Goal: Check status: Check status

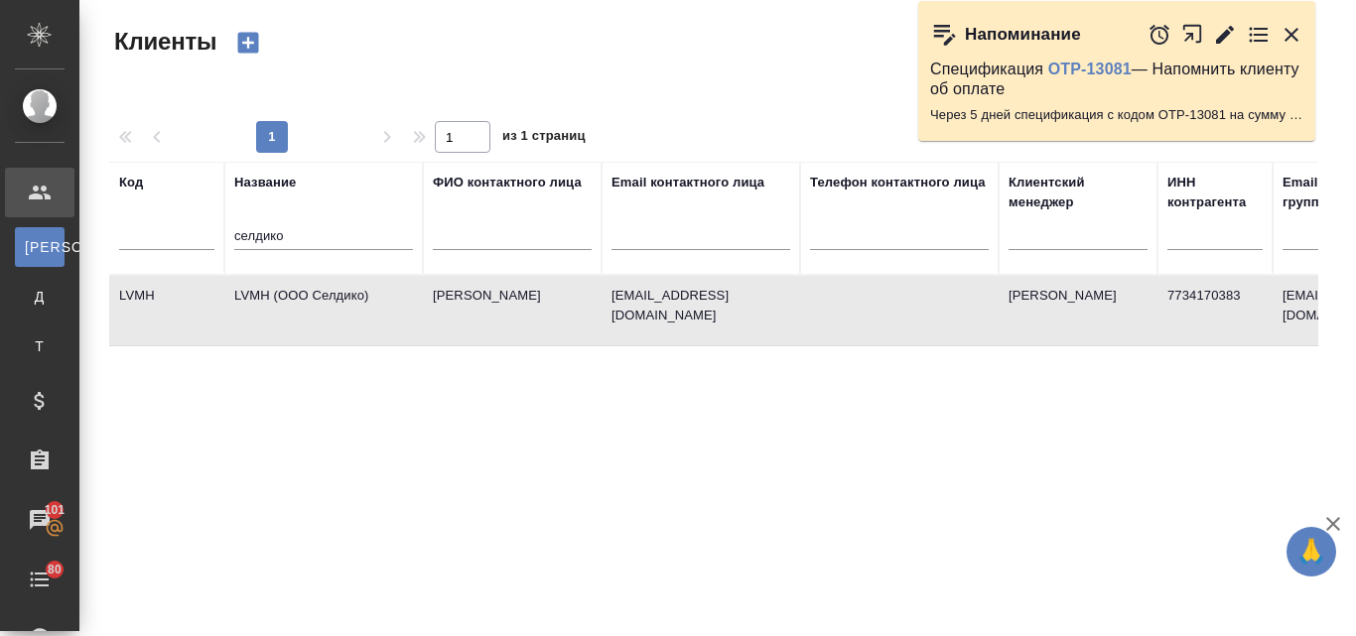
select select "RU"
click at [303, 231] on input "селдико" at bounding box center [323, 237] width 179 height 25
type input "с"
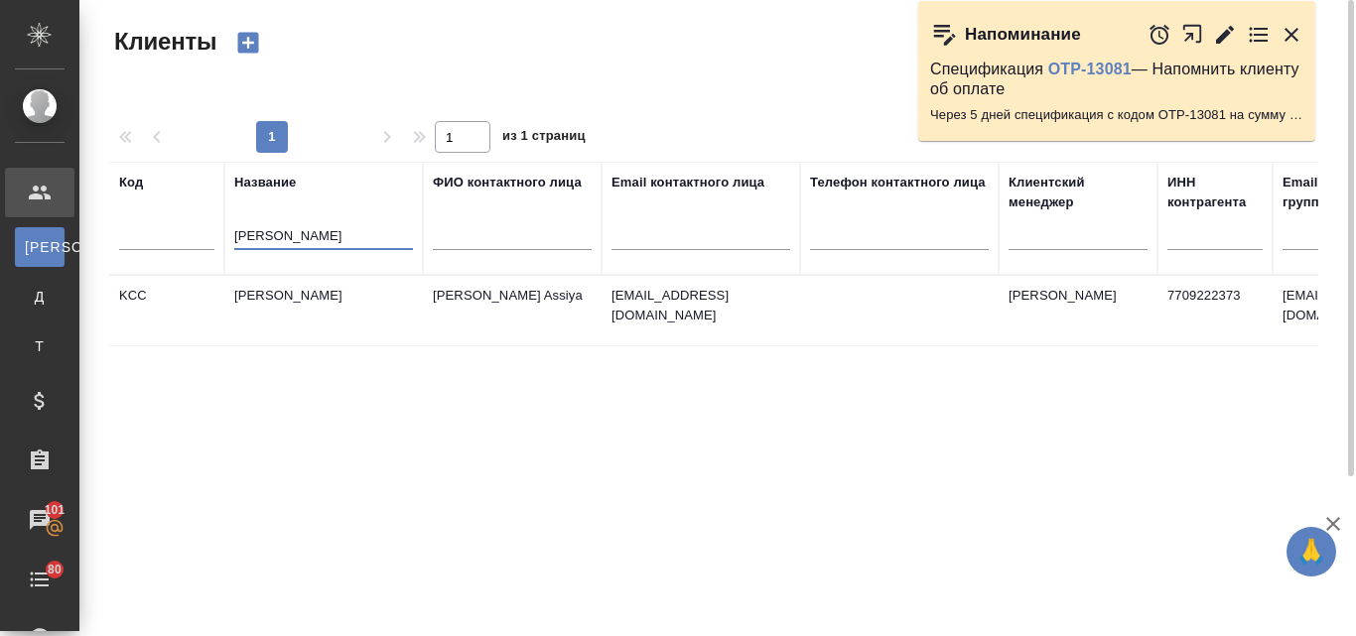
type input "[PERSON_NAME]"
click at [282, 294] on td "[PERSON_NAME]" at bounding box center [323, 310] width 198 height 69
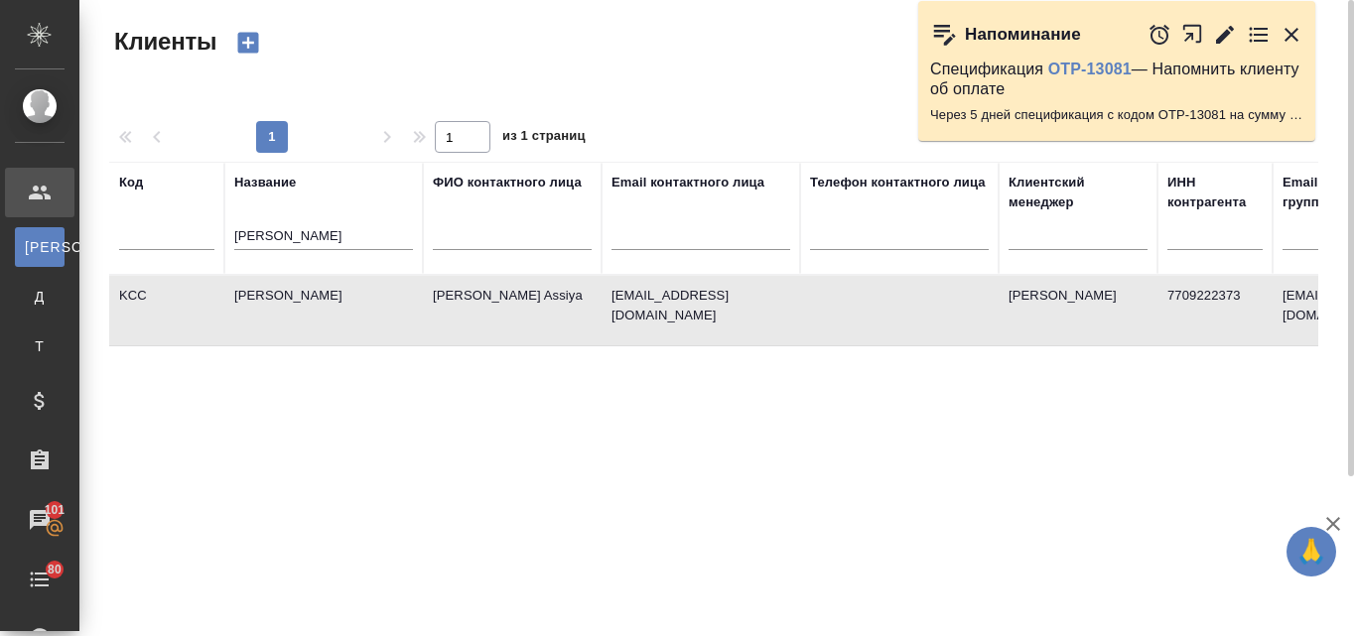
click at [282, 294] on td "[PERSON_NAME]" at bounding box center [323, 310] width 198 height 69
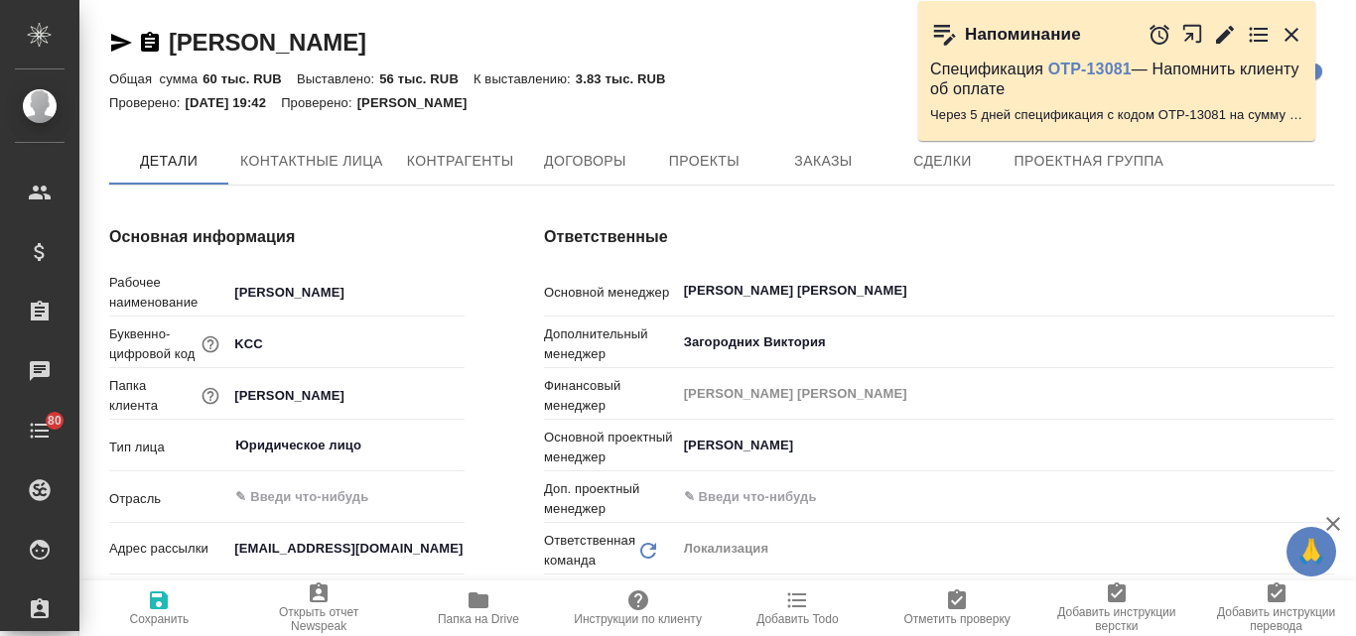
type textarea "x"
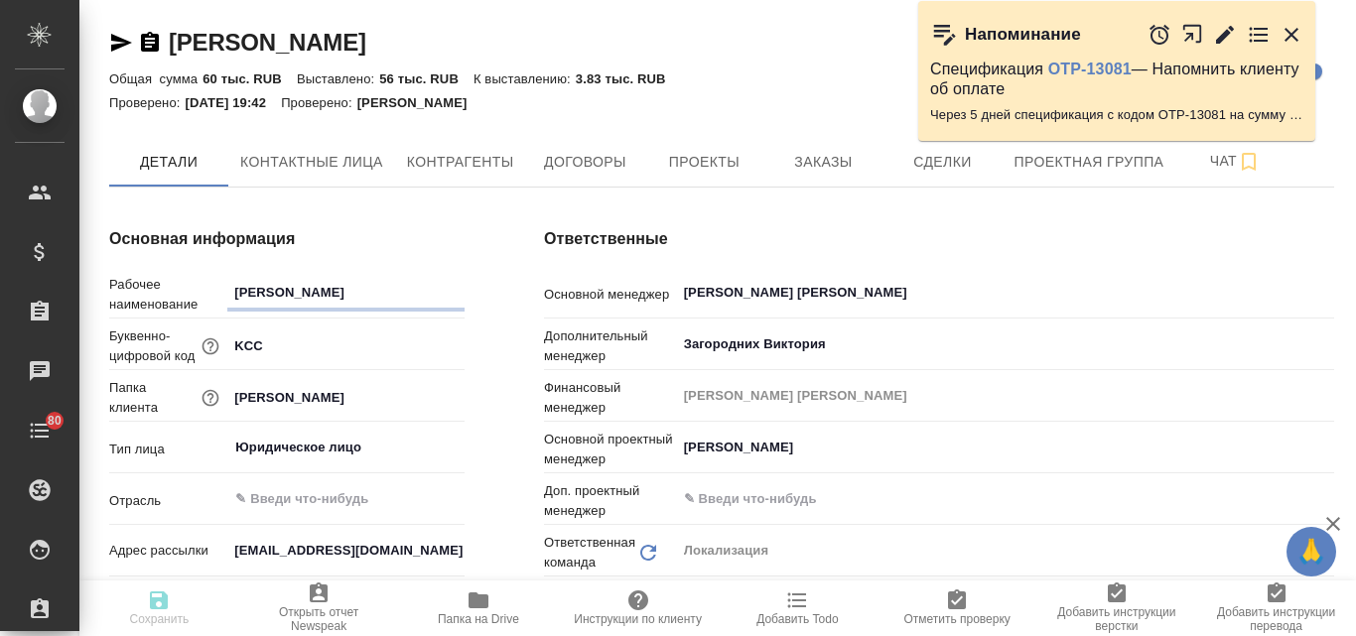
type textarea "x"
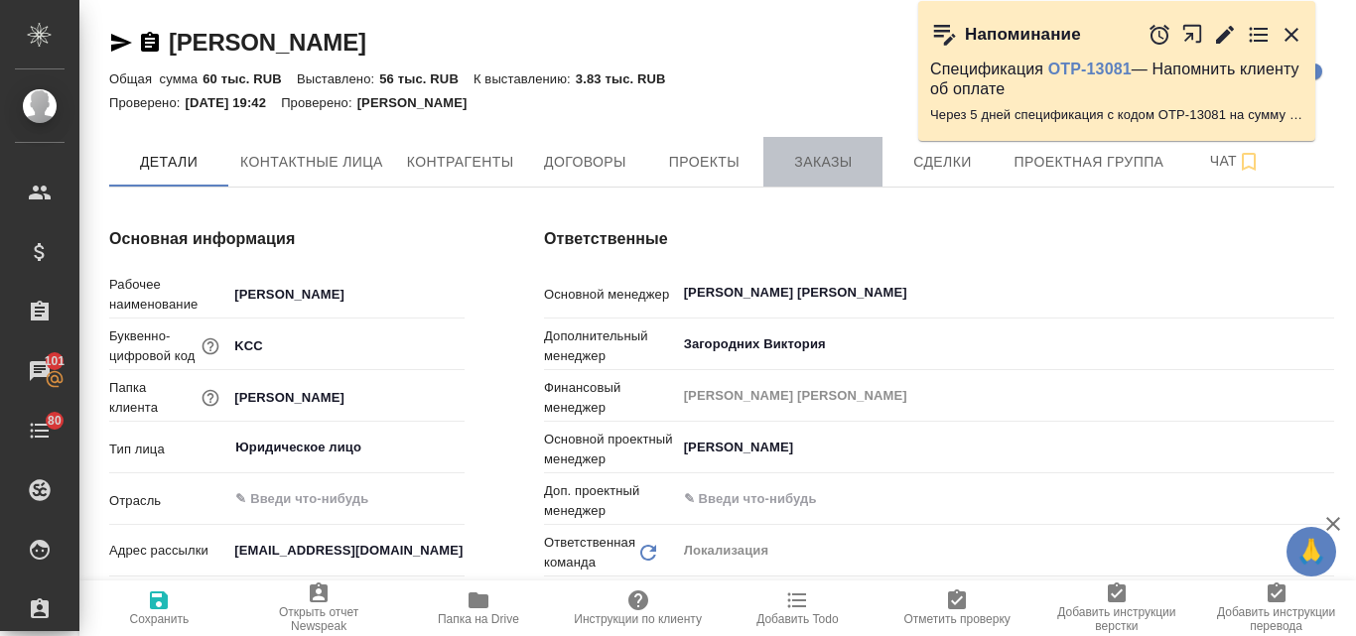
click at [817, 160] on span "Заказы" at bounding box center [822, 162] width 95 height 25
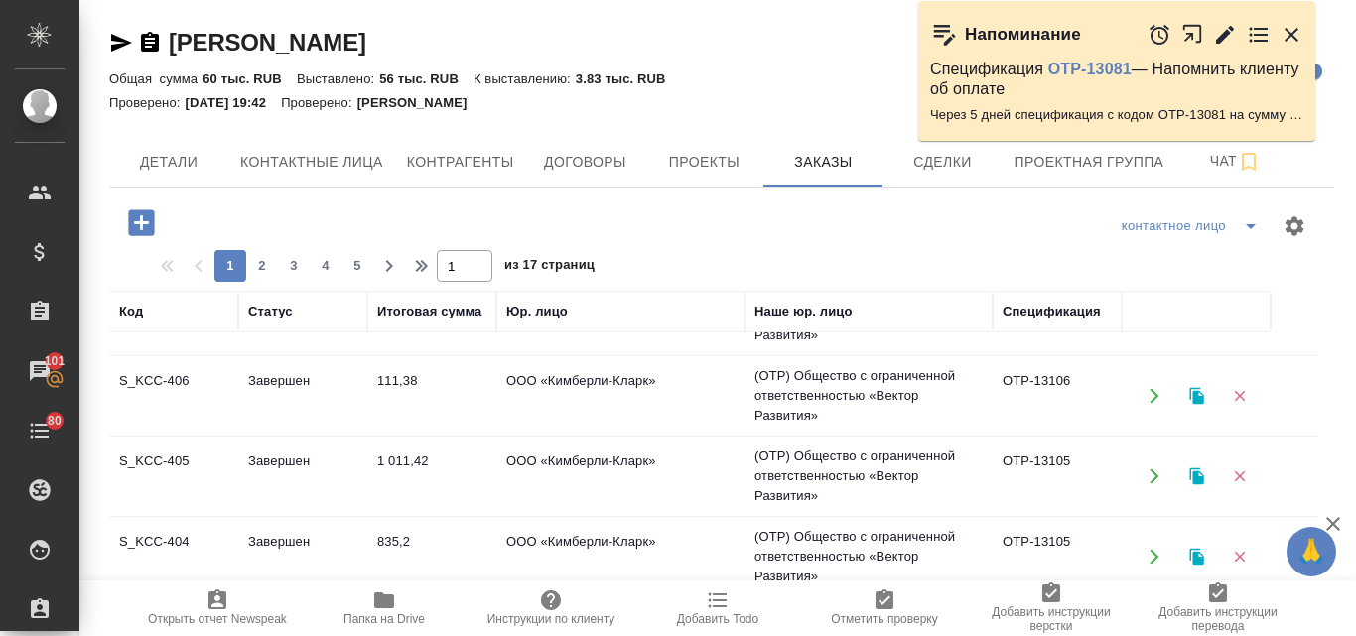
scroll to position [961, 0]
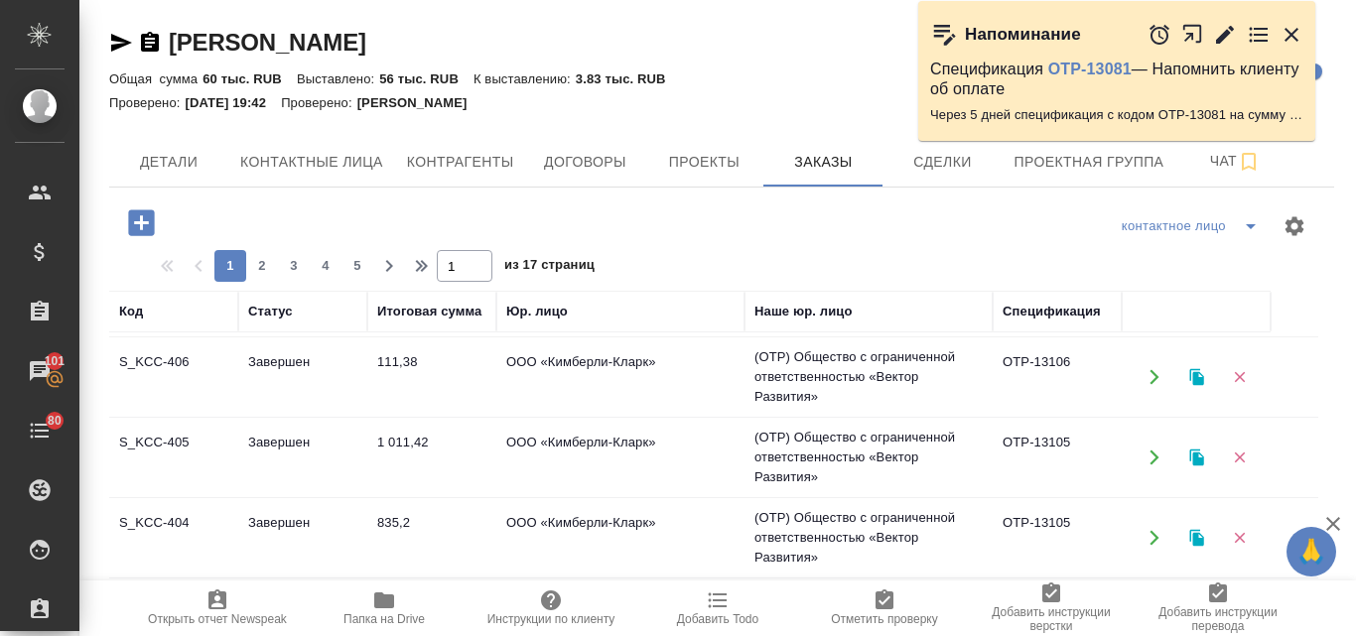
drag, startPoint x: 1334, startPoint y: 305, endPoint x: 1339, endPoint y: 274, distance: 31.2
click at [1339, 274] on div "Kimberly-Clark Кратко детали клиента Общая сумма 60 тыс. RUB Выставлено: 56 тыс…" at bounding box center [721, 562] width 1246 height 1125
drag, startPoint x: 1342, startPoint y: 225, endPoint x: 1355, endPoint y: 303, distance: 78.5
click at [1355, 265] on div "Kimberly-Clark Кратко детали клиента Общая сумма 60 тыс. RUB Выставлено: 56 тыс…" at bounding box center [717, 562] width 1276 height 1125
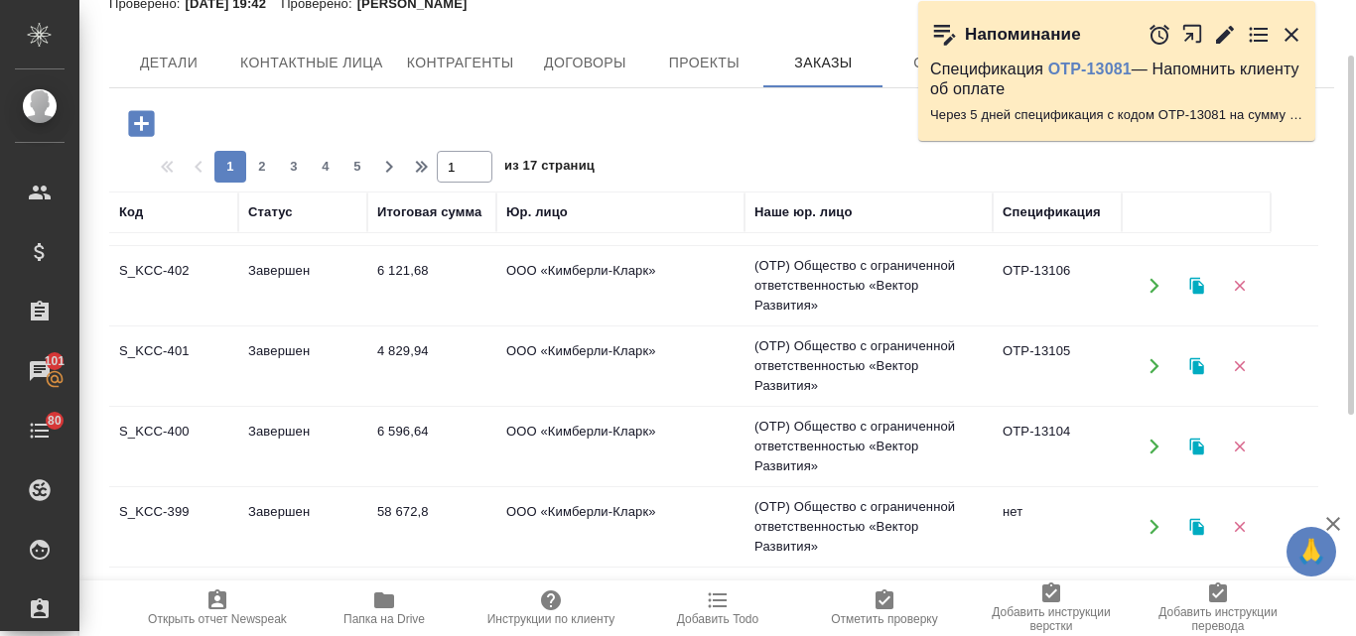
scroll to position [1278, 0]
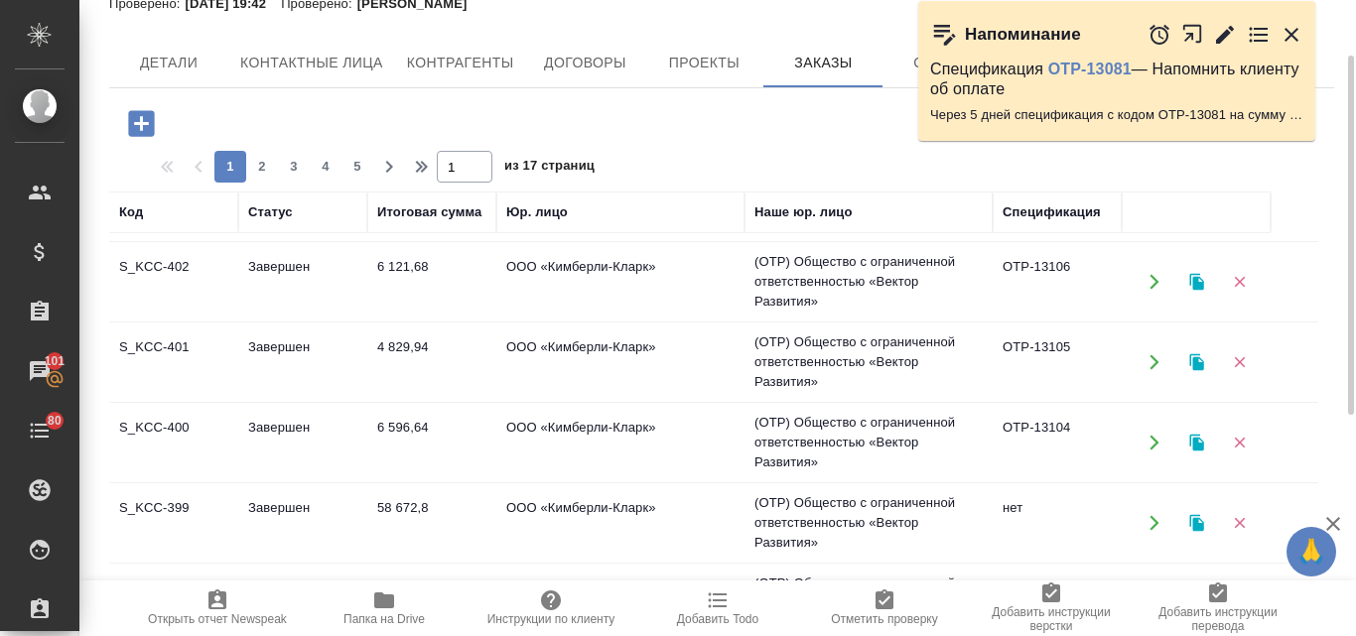
click at [288, 503] on td "Завершен" at bounding box center [302, 522] width 129 height 69
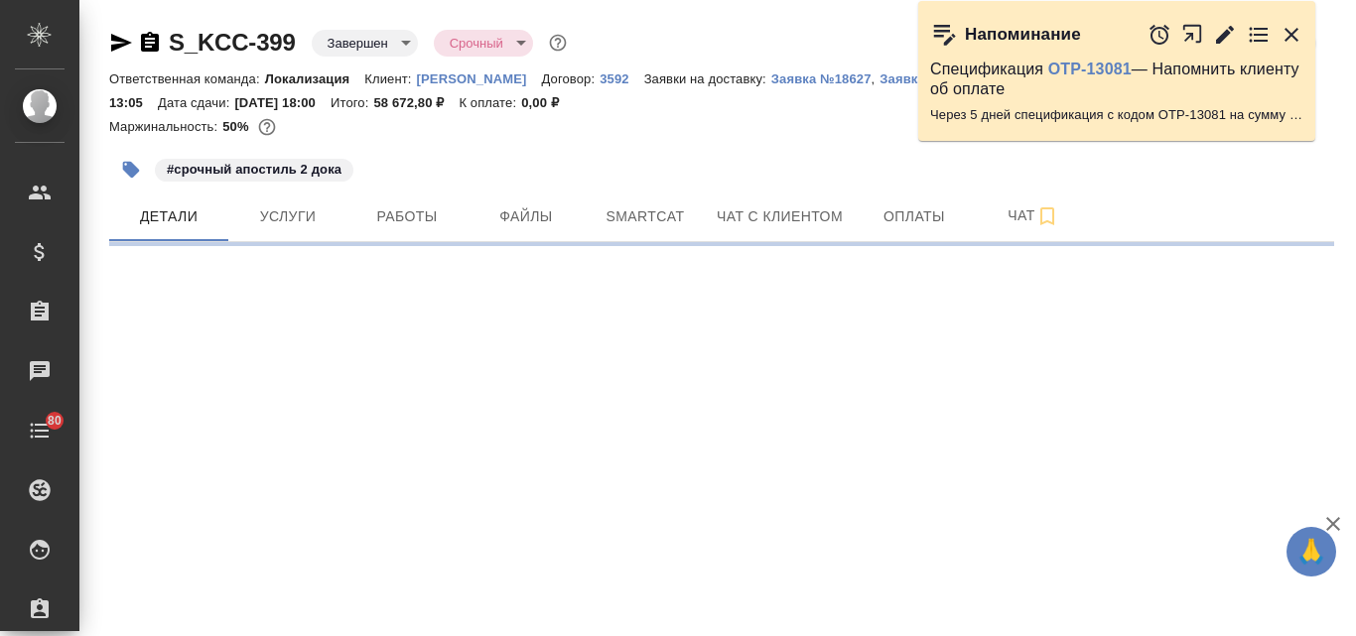
select select "RU"
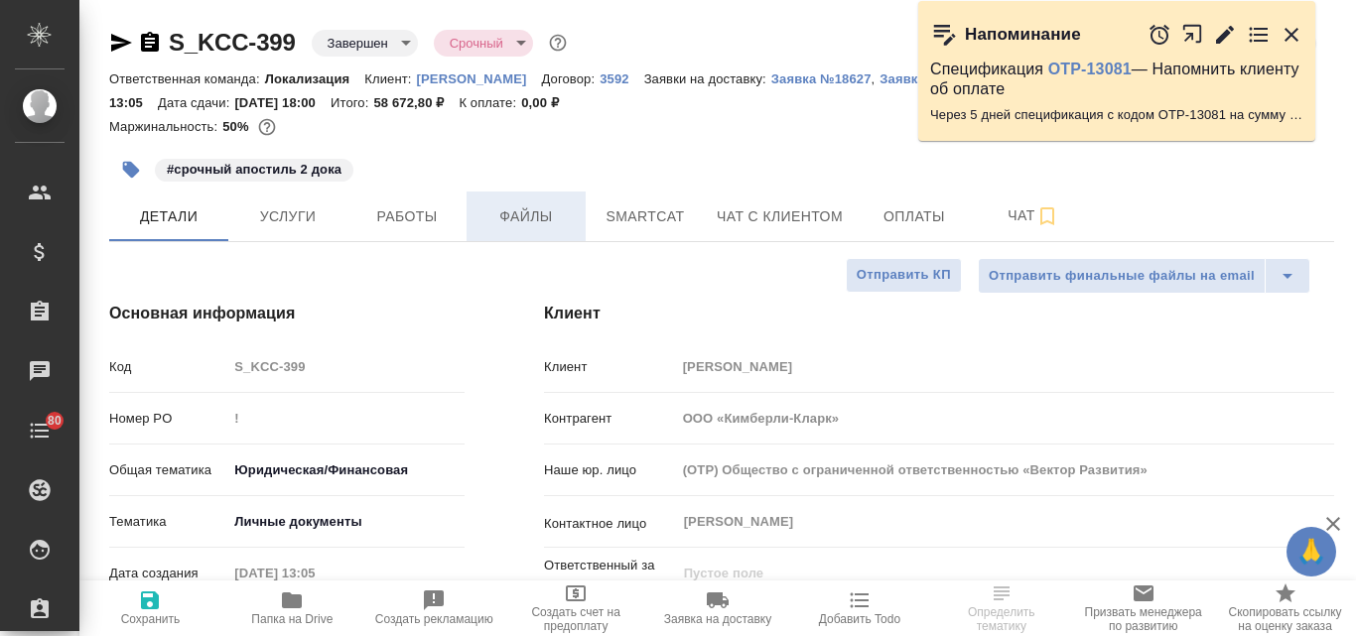
type textarea "x"
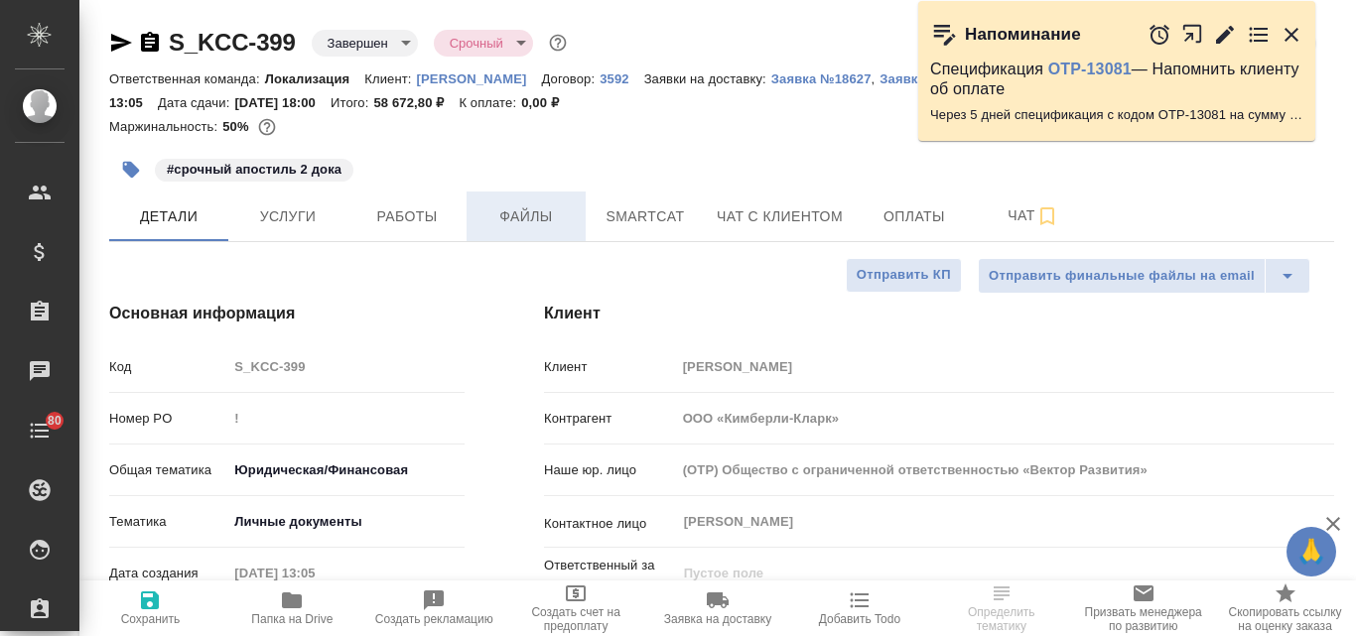
type textarea "x"
type input "Газизов Ринат"
type input "Козлова Мария"
click at [515, 219] on span "Файлы" at bounding box center [525, 216] width 95 height 25
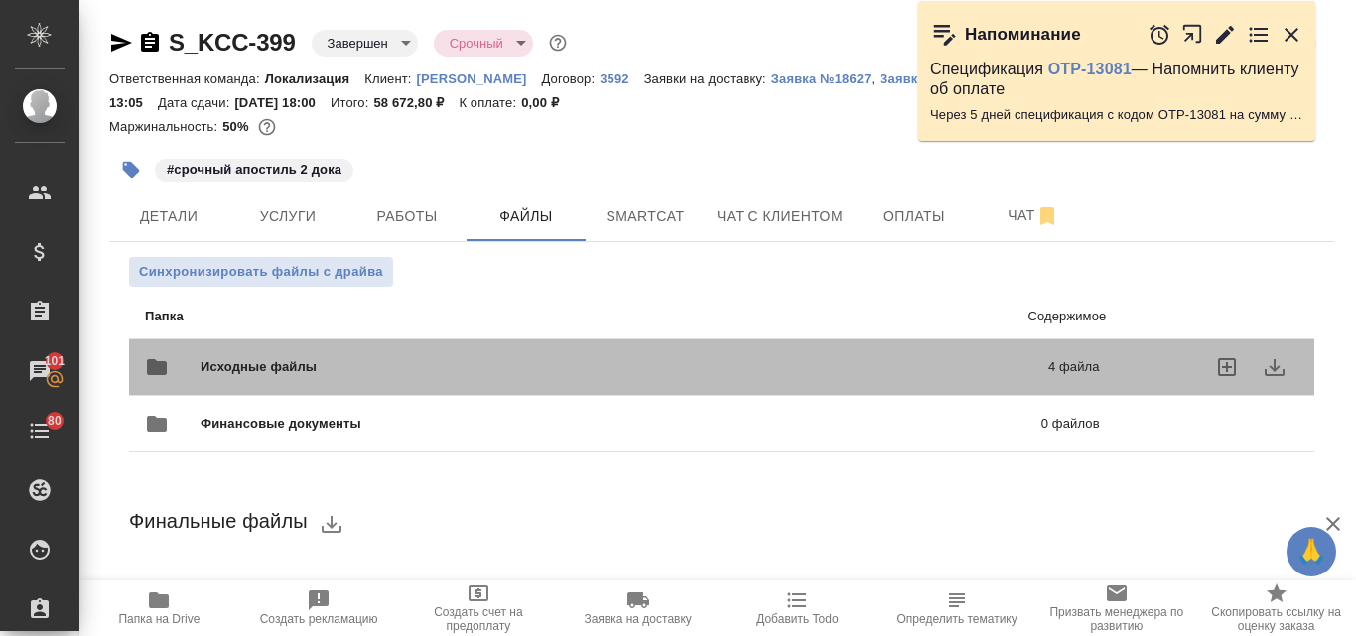
click at [372, 358] on span "Исходные файлы" at bounding box center [441, 367] width 482 height 20
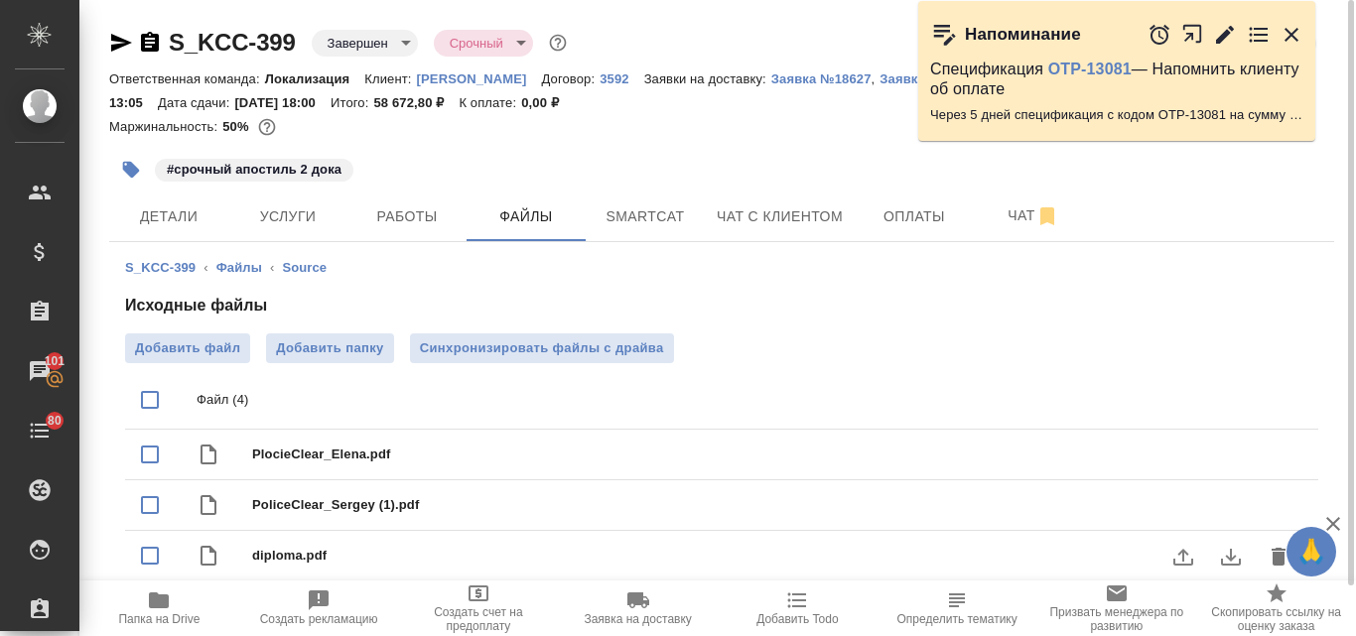
scroll to position [55, 0]
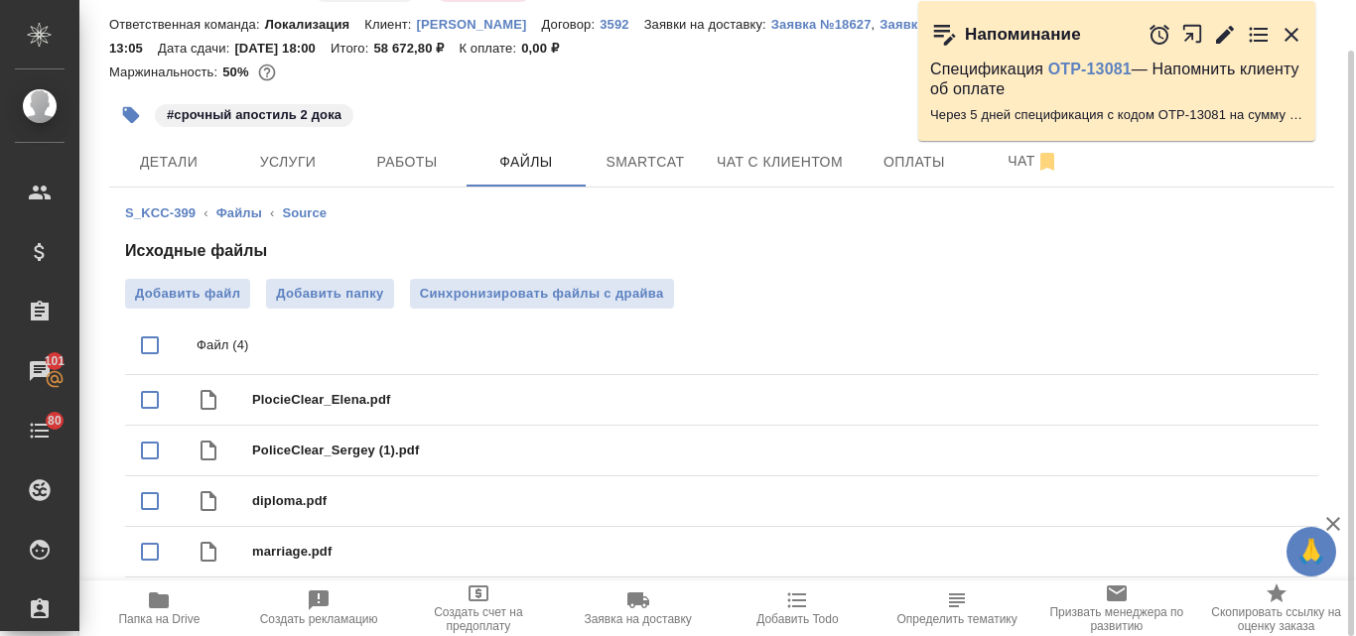
click at [154, 600] on icon "button" at bounding box center [159, 600] width 20 height 16
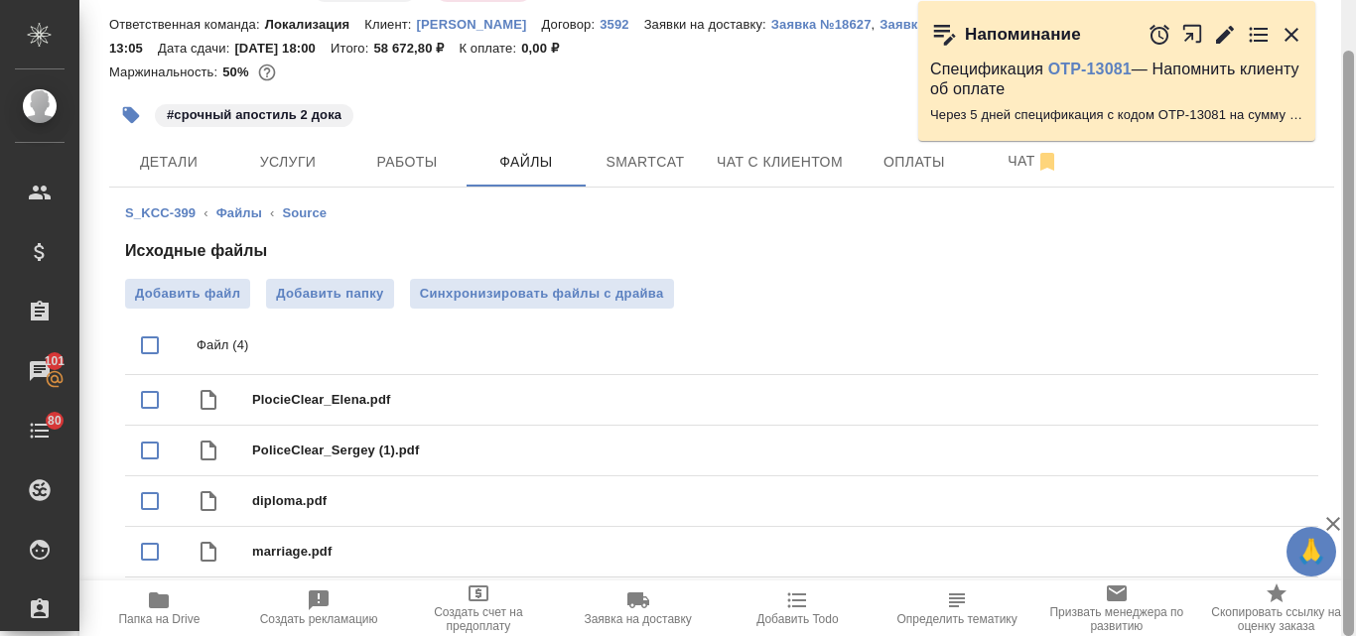
drag, startPoint x: 1346, startPoint y: 284, endPoint x: 1352, endPoint y: 354, distance: 70.7
click at [1352, 354] on div at bounding box center [1348, 343] width 11 height 585
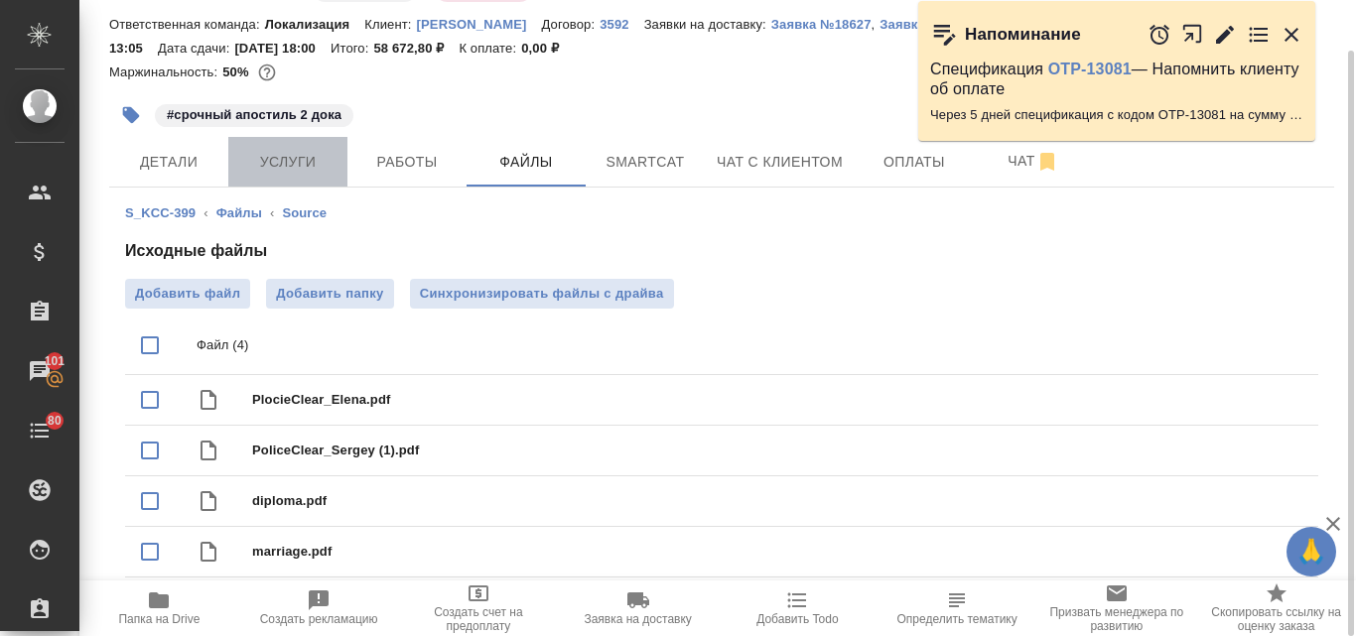
click at [284, 166] on span "Услуги" at bounding box center [287, 162] width 95 height 25
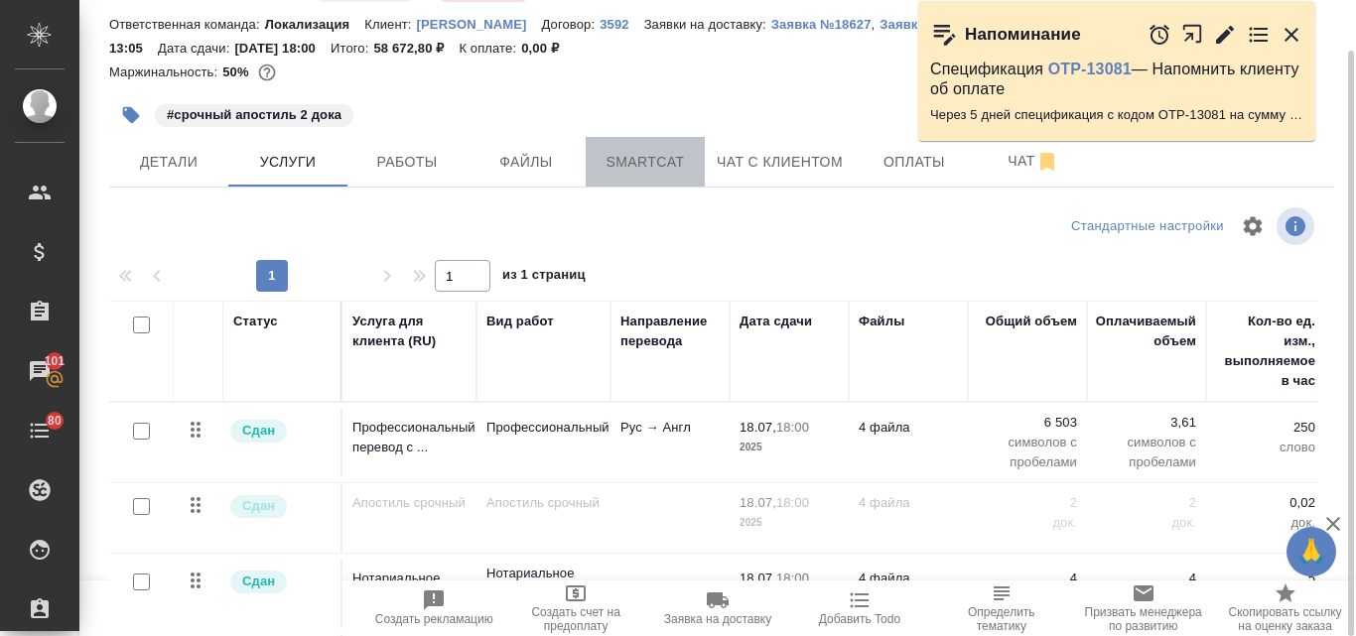
click at [651, 162] on span "Smartcat" at bounding box center [644, 162] width 95 height 25
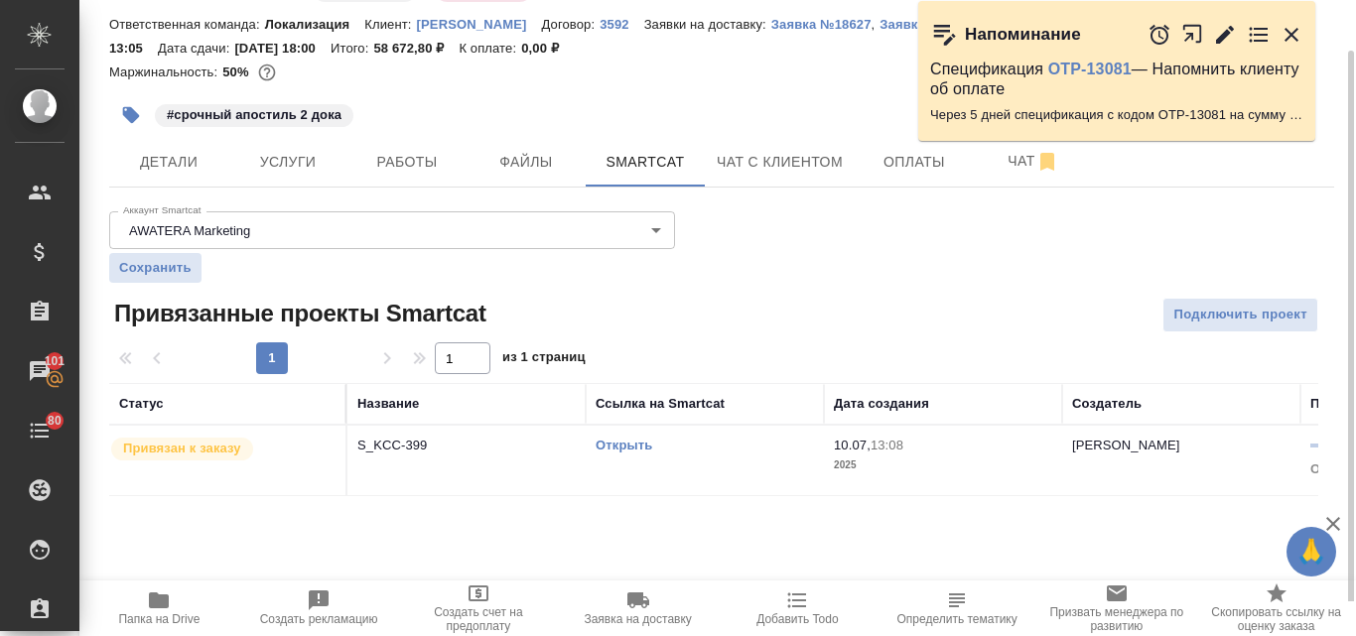
click at [624, 454] on div "Открыть" at bounding box center [704, 446] width 218 height 20
click at [296, 162] on span "Услуги" at bounding box center [287, 162] width 95 height 25
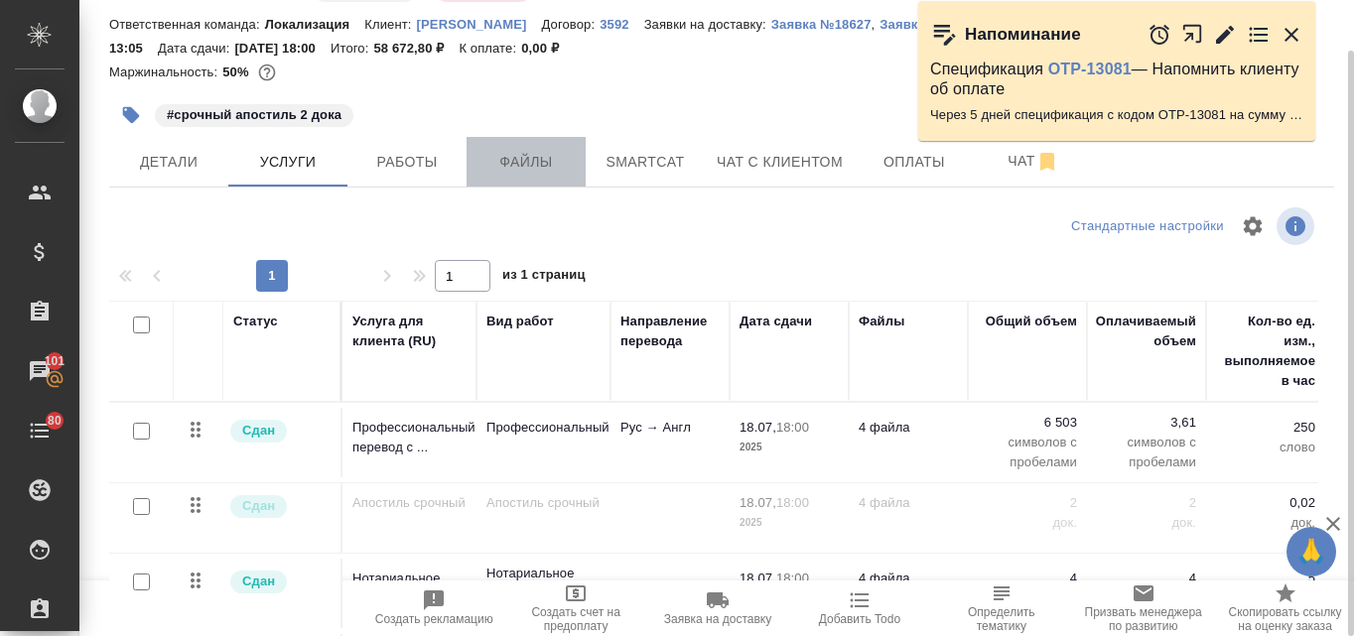
click at [538, 168] on span "Файлы" at bounding box center [525, 162] width 95 height 25
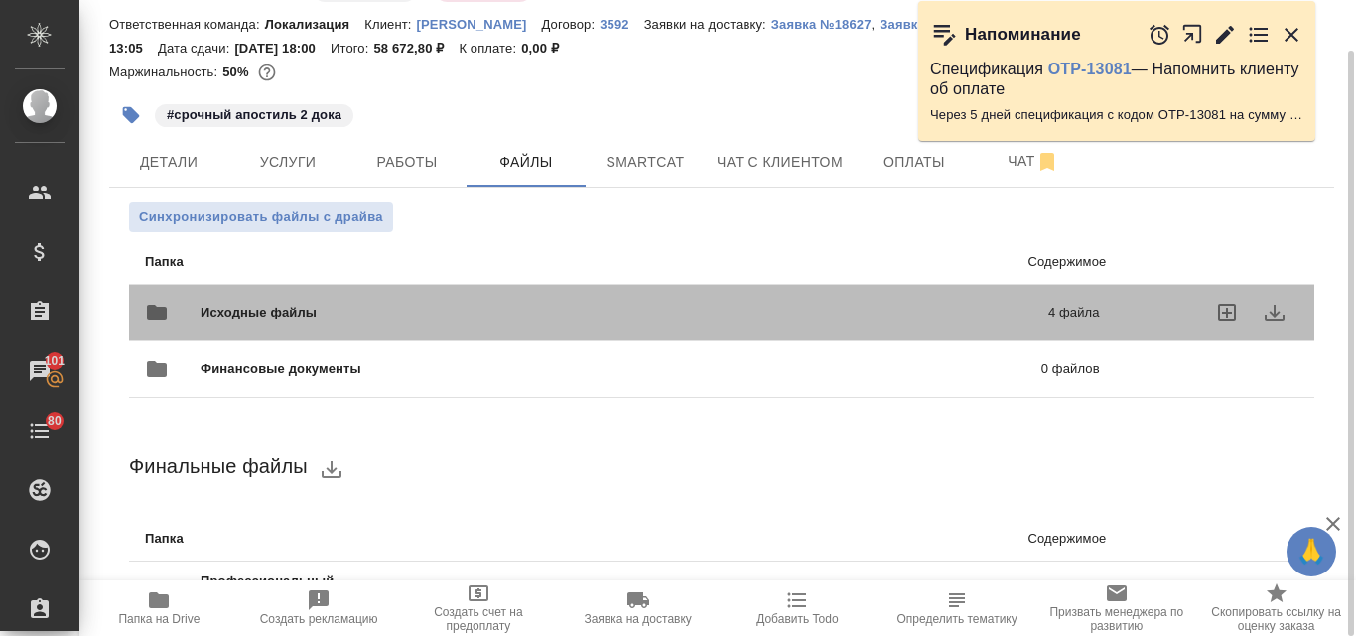
click at [303, 299] on div "Исходные файлы 4 файла" at bounding box center [622, 313] width 955 height 48
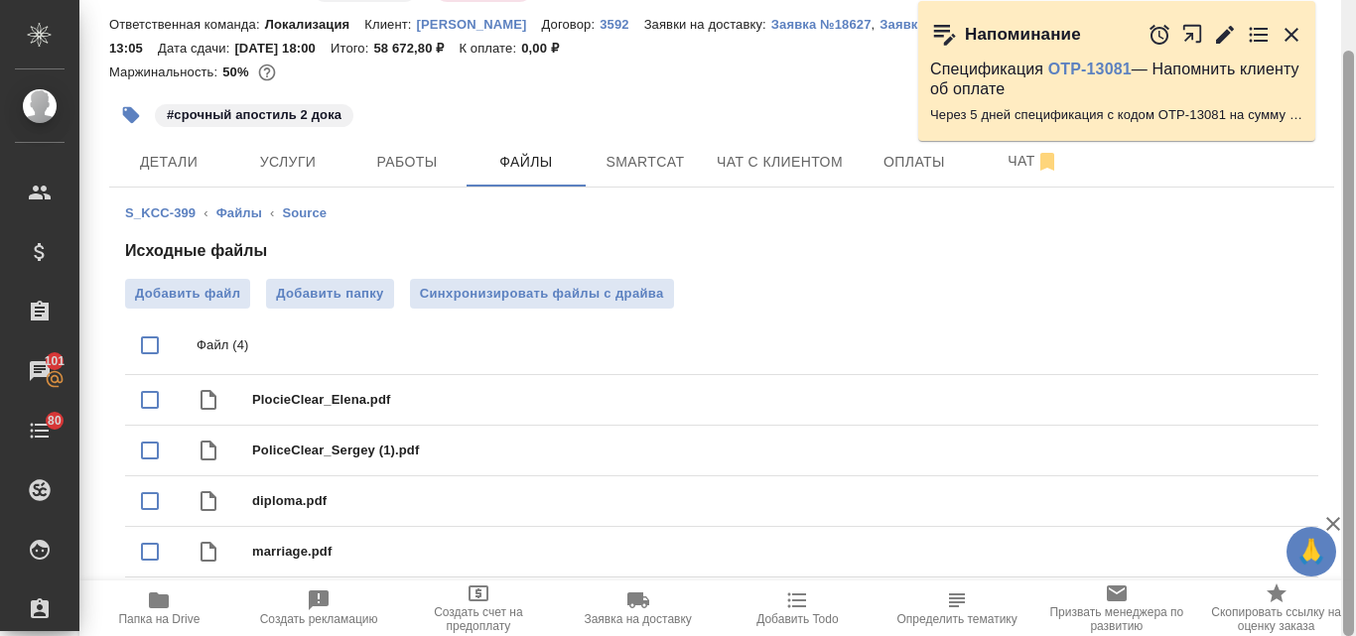
drag, startPoint x: 1353, startPoint y: 177, endPoint x: 1351, endPoint y: 221, distance: 44.7
click at [1351, 221] on div at bounding box center [1348, 343] width 11 height 585
drag, startPoint x: 1347, startPoint y: 203, endPoint x: 1341, endPoint y: 253, distance: 50.0
click at [1341, 253] on div at bounding box center [1348, 318] width 15 height 636
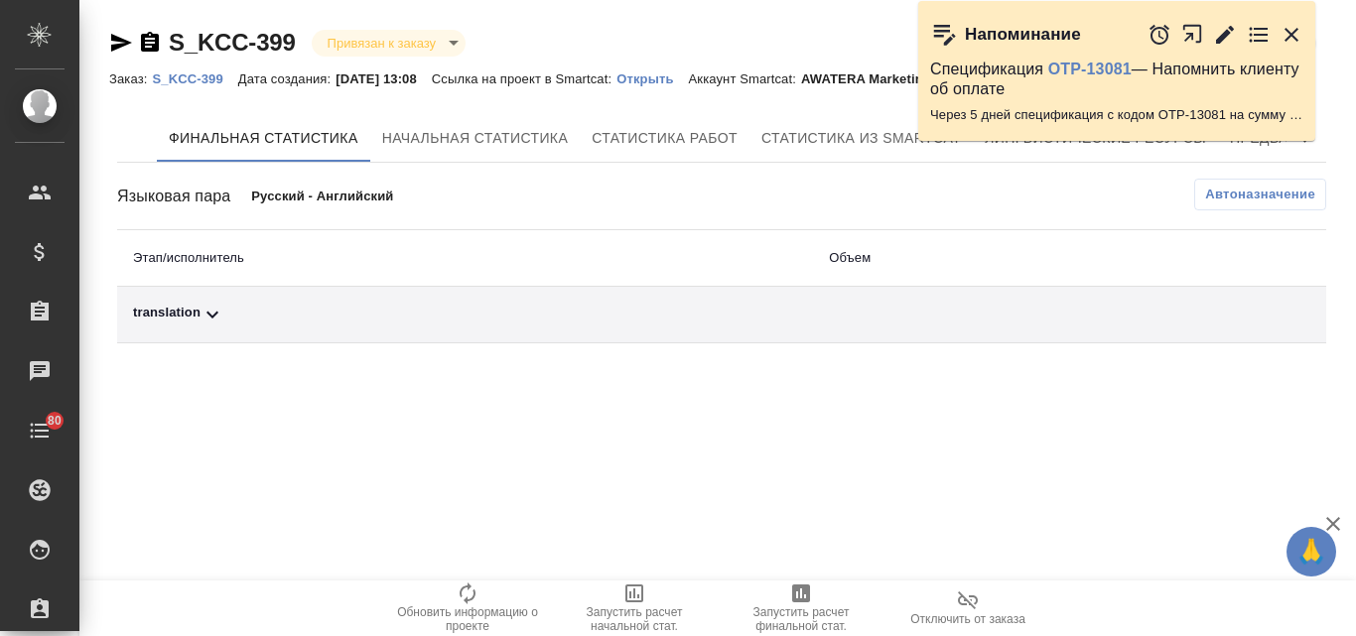
click at [666, 75] on p "Открыть" at bounding box center [651, 78] width 71 height 15
